Goal: Task Accomplishment & Management: Manage account settings

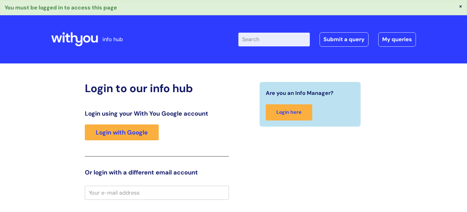
click at [342, 152] on div "Are you an Info Manager? Login here" at bounding box center [310, 204] width 153 height 245
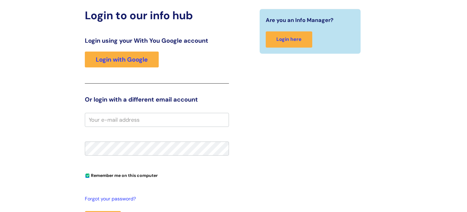
scroll to position [73, 0]
click at [206, 118] on input "email" at bounding box center [157, 119] width 144 height 14
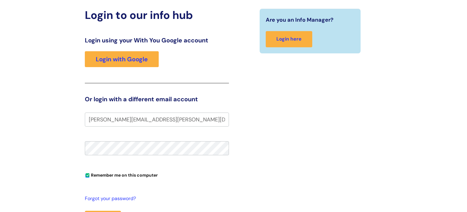
type input "lori.beardmore@wearewithyou.org.uk"
click at [291, 145] on div "Are you an Info Manager? Login here" at bounding box center [310, 131] width 153 height 245
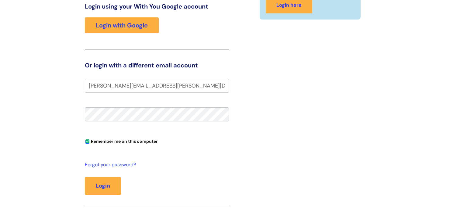
scroll to position [110, 0]
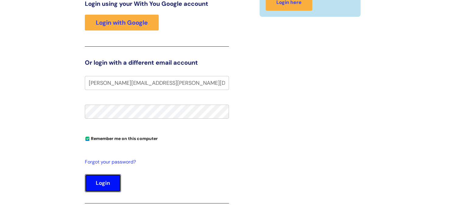
click at [108, 189] on button "Login" at bounding box center [103, 183] width 36 height 18
